Goal: Transaction & Acquisition: Obtain resource

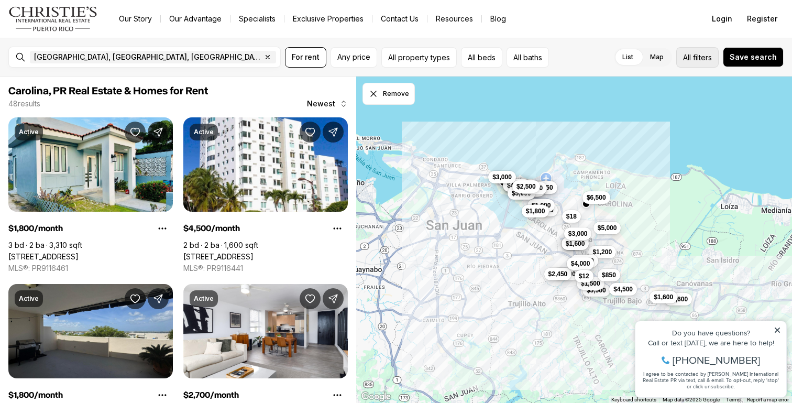
click at [689, 62] on span "All" at bounding box center [687, 57] width 8 height 11
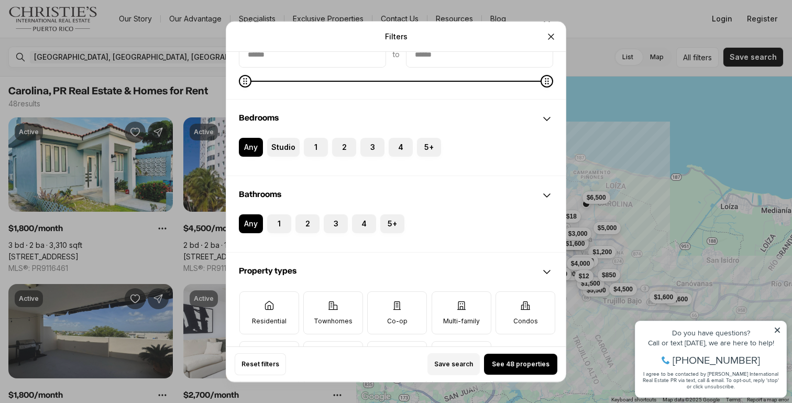
scroll to position [132, 0]
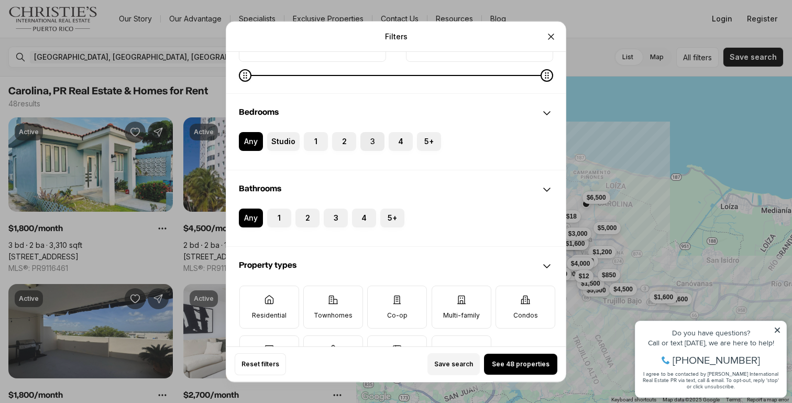
click at [366, 145] on label "3" at bounding box center [373, 141] width 24 height 19
click at [366, 143] on button "3" at bounding box center [366, 137] width 10 height 10
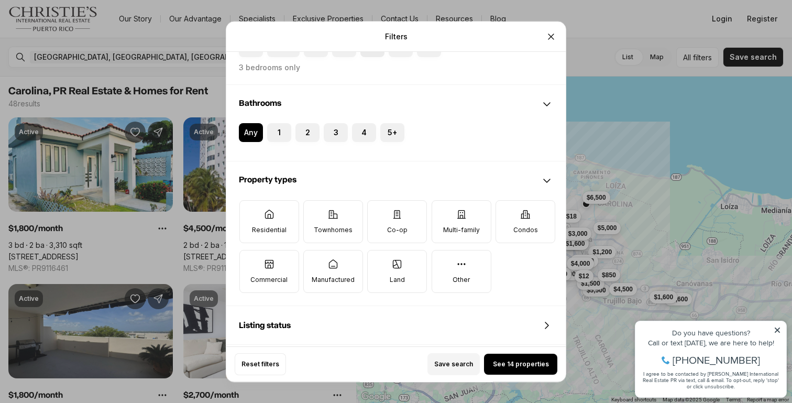
scroll to position [233, 0]
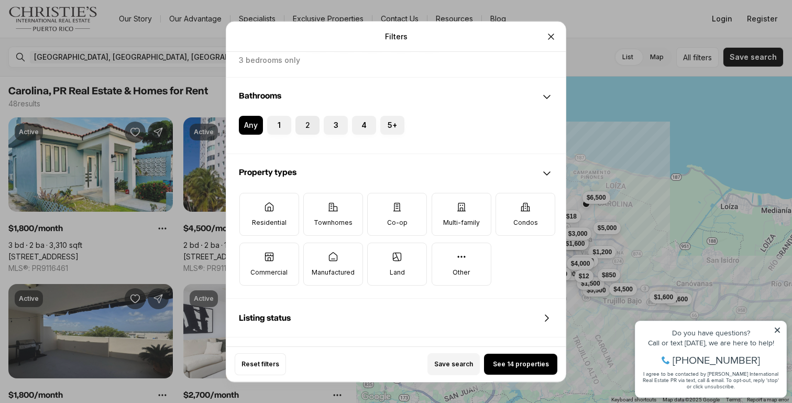
click at [303, 124] on button "2" at bounding box center [301, 121] width 10 height 10
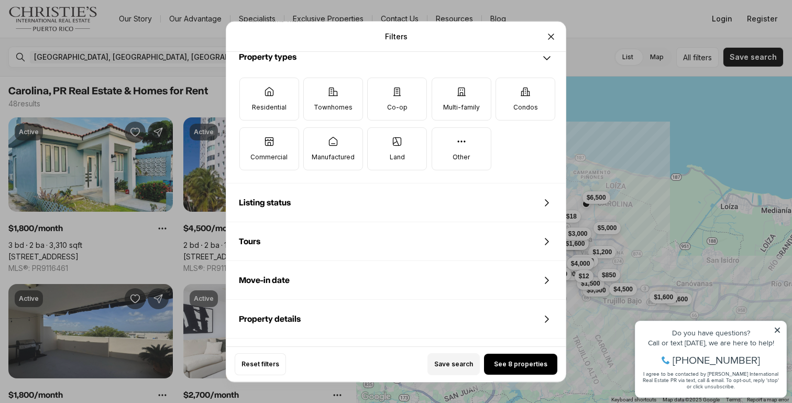
scroll to position [364, 0]
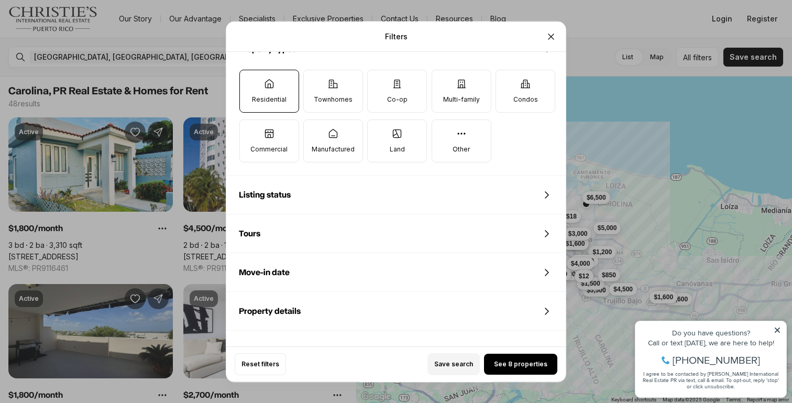
click at [286, 89] on label "Residential" at bounding box center [270, 91] width 60 height 43
click at [251, 81] on button "Residential" at bounding box center [245, 75] width 10 height 10
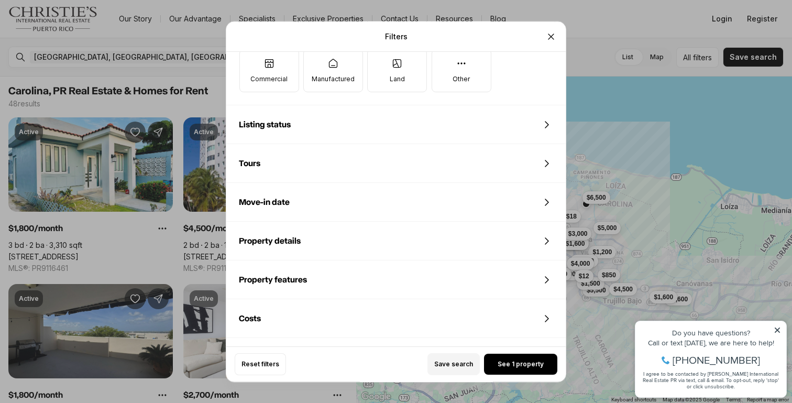
scroll to position [453, 0]
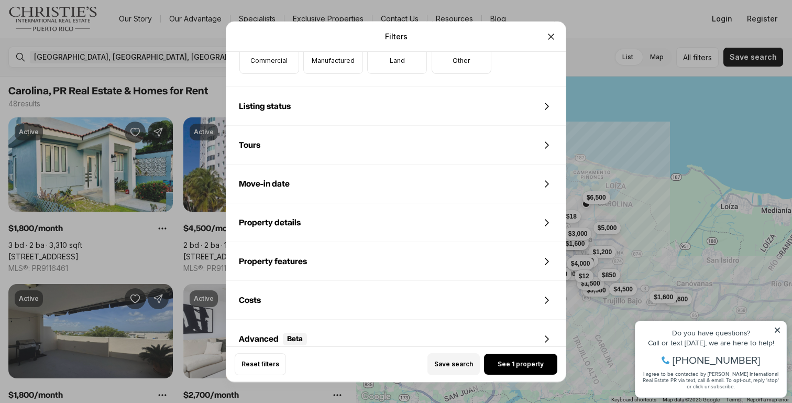
click at [373, 104] on div "Listing status" at bounding box center [396, 107] width 340 height 38
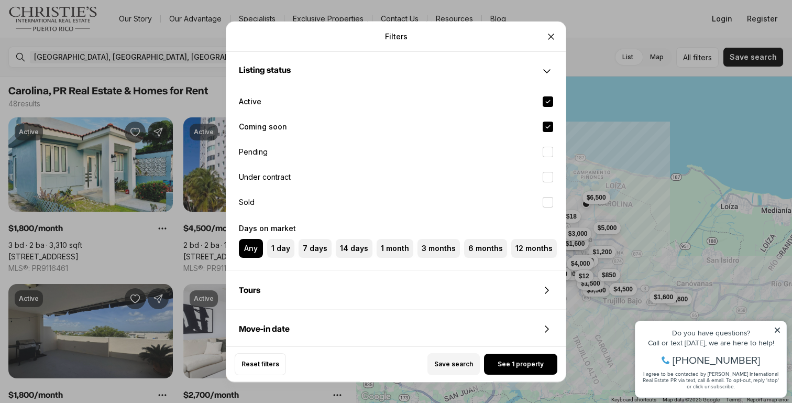
scroll to position [489, 0]
click at [549, 124] on button "Coming soon" at bounding box center [548, 126] width 10 height 10
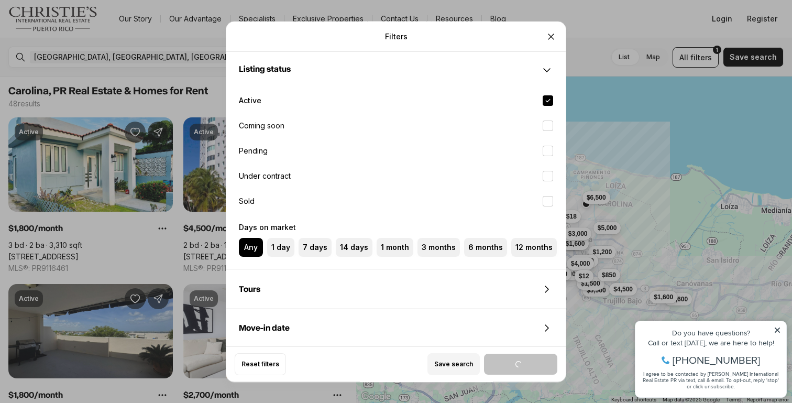
click at [548, 70] on icon at bounding box center [547, 70] width 13 height 13
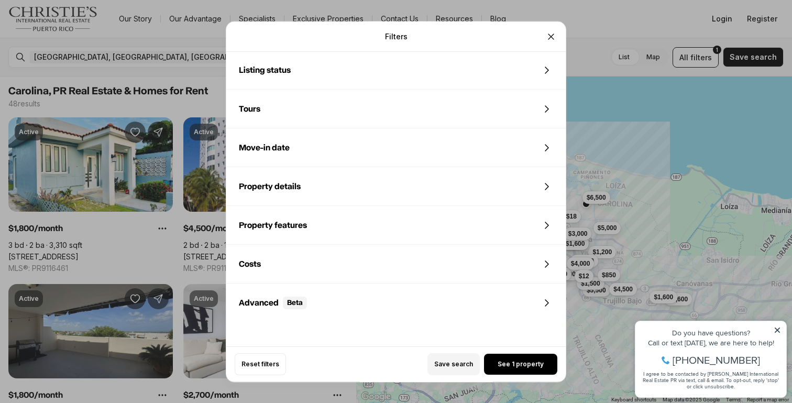
scroll to position [529, 0]
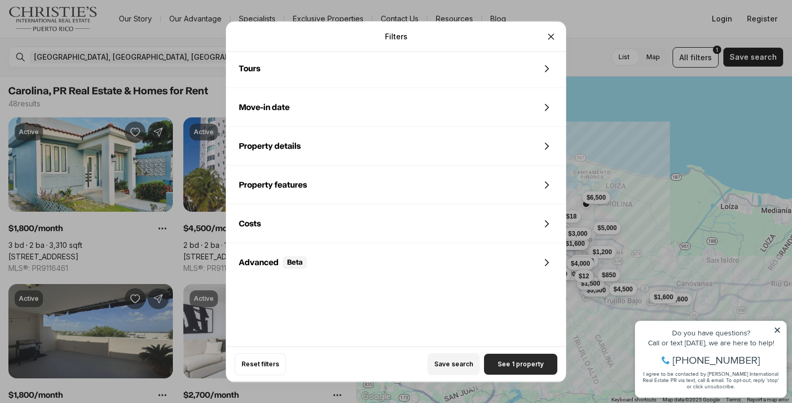
click at [512, 367] on span "See 1 property" at bounding box center [521, 364] width 46 height 8
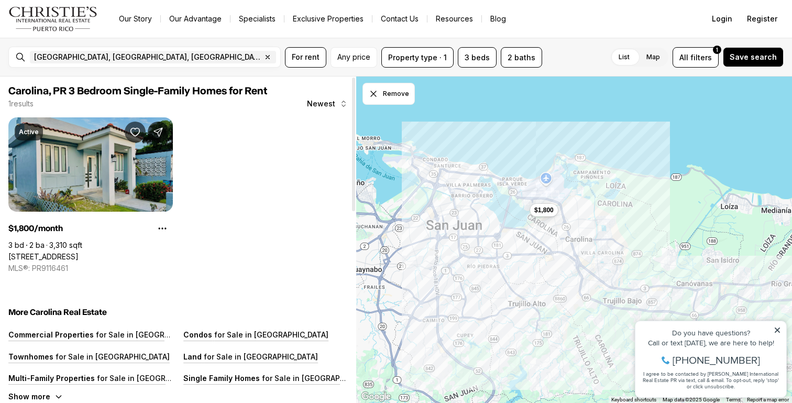
click at [79, 252] on link "[STREET_ADDRESS]" at bounding box center [43, 256] width 70 height 9
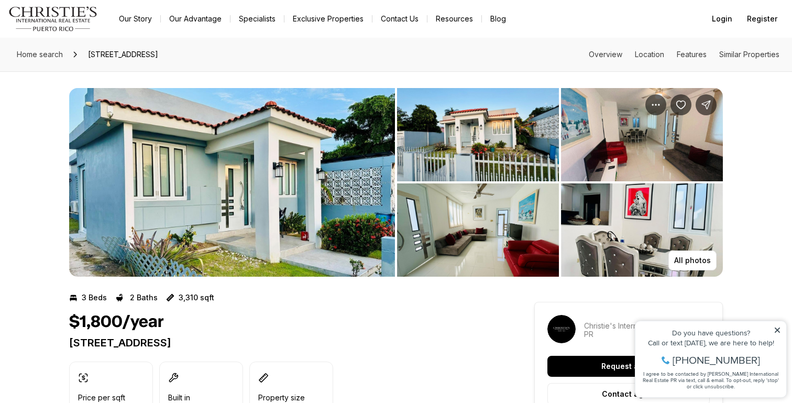
click at [471, 158] on img "View image gallery" at bounding box center [478, 134] width 162 height 93
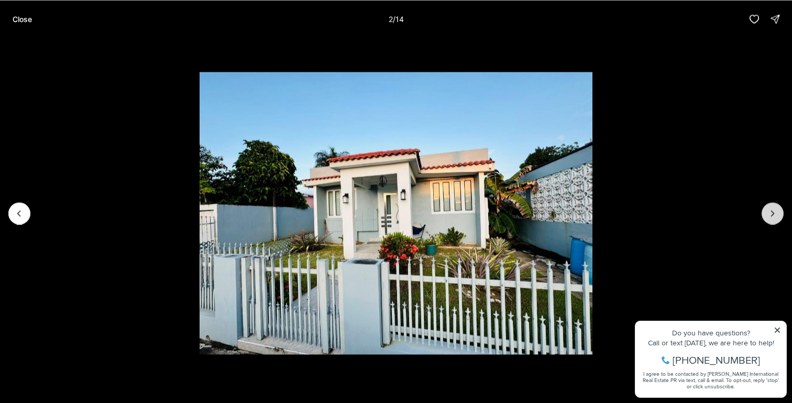
click at [781, 213] on button "Next slide" at bounding box center [773, 213] width 22 height 22
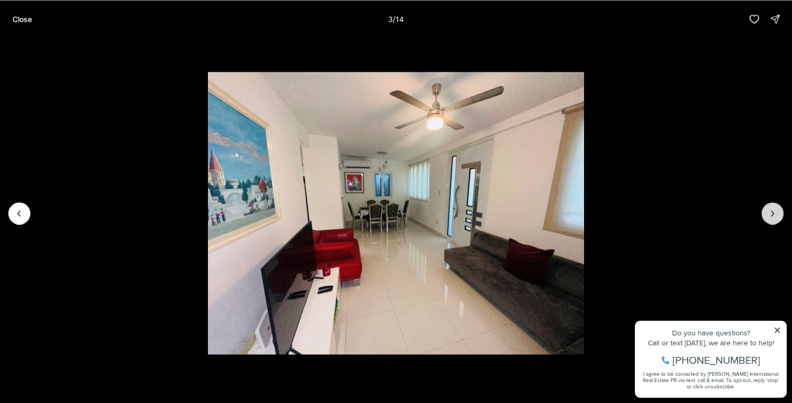
click at [781, 213] on button "Next slide" at bounding box center [773, 213] width 22 height 22
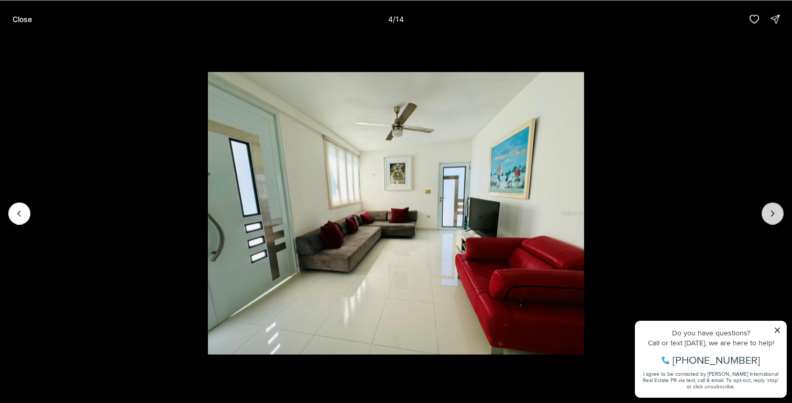
click at [781, 213] on button "Next slide" at bounding box center [773, 213] width 22 height 22
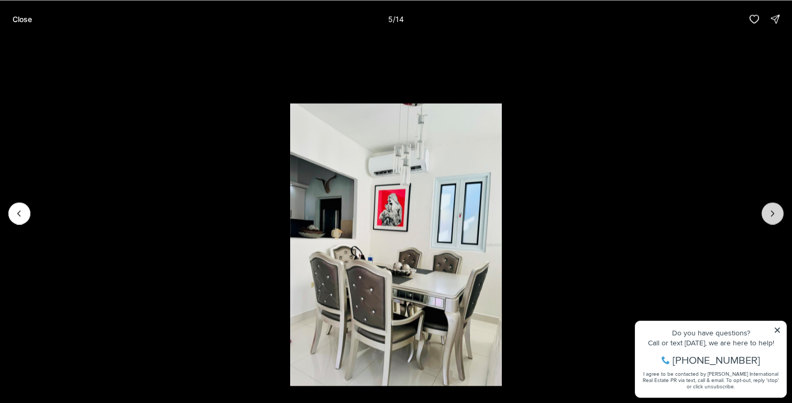
click at [781, 213] on button "Next slide" at bounding box center [773, 213] width 22 height 22
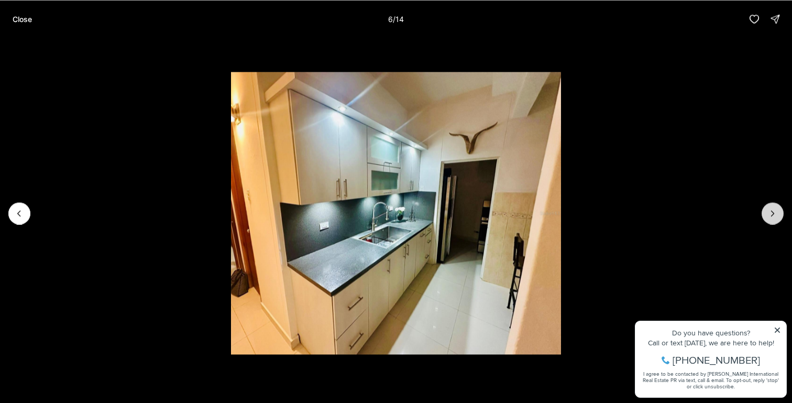
click at [781, 213] on button "Next slide" at bounding box center [773, 213] width 22 height 22
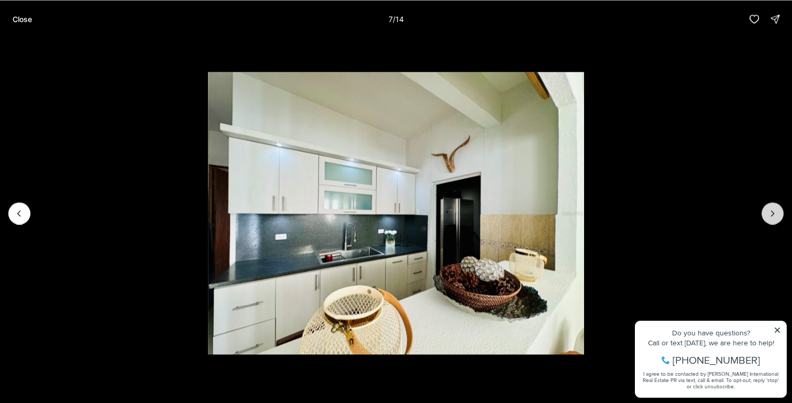
click at [781, 213] on button "Next slide" at bounding box center [773, 213] width 22 height 22
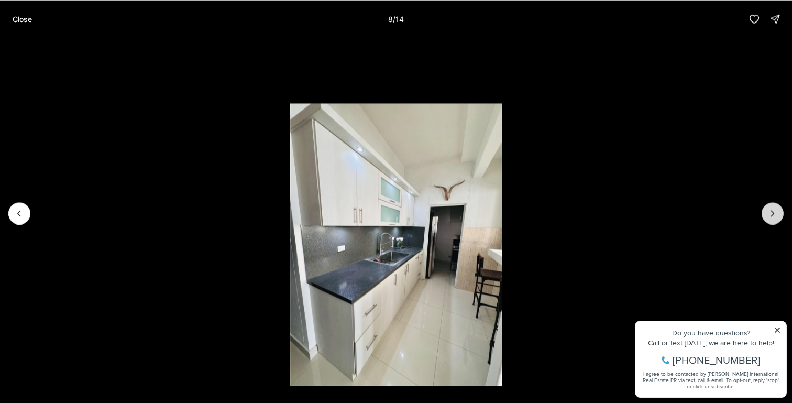
click at [781, 213] on button "Next slide" at bounding box center [773, 213] width 22 height 22
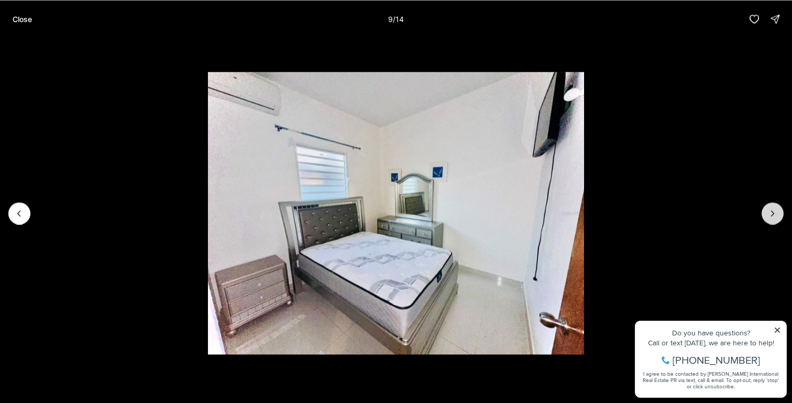
click at [781, 213] on button "Next slide" at bounding box center [773, 213] width 22 height 22
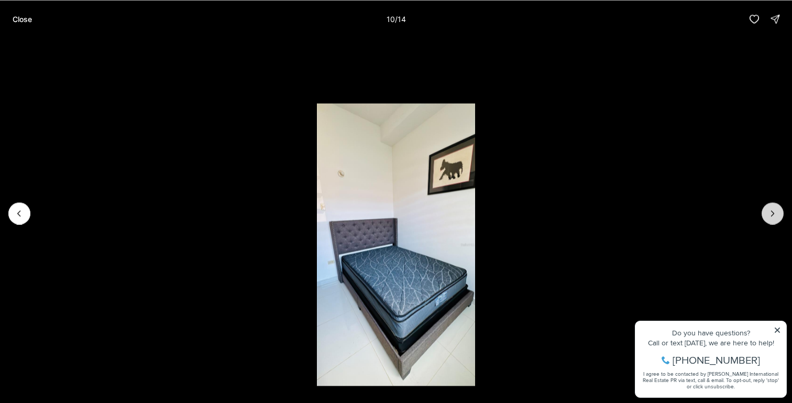
click at [781, 213] on button "Next slide" at bounding box center [773, 213] width 22 height 22
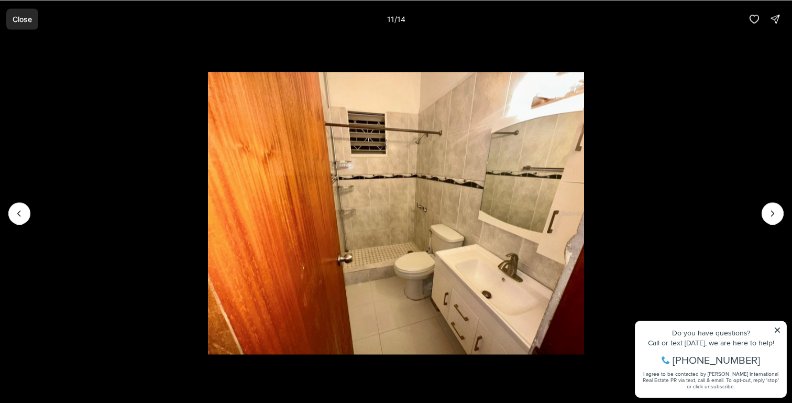
click at [9, 16] on button "Close" at bounding box center [22, 18] width 32 height 21
